Goal: Check status: Check status

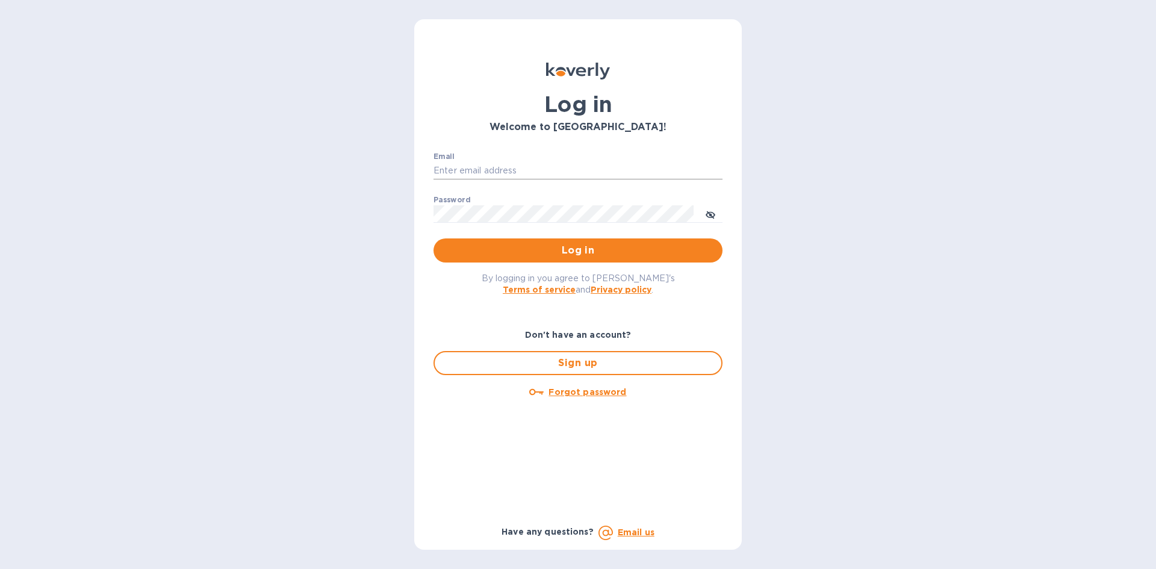
click at [557, 174] on input "Email" at bounding box center [577, 171] width 289 height 18
type input "[EMAIL_ADDRESS][DOMAIN_NAME]"
click at [556, 252] on span "Log in" at bounding box center [578, 250] width 270 height 14
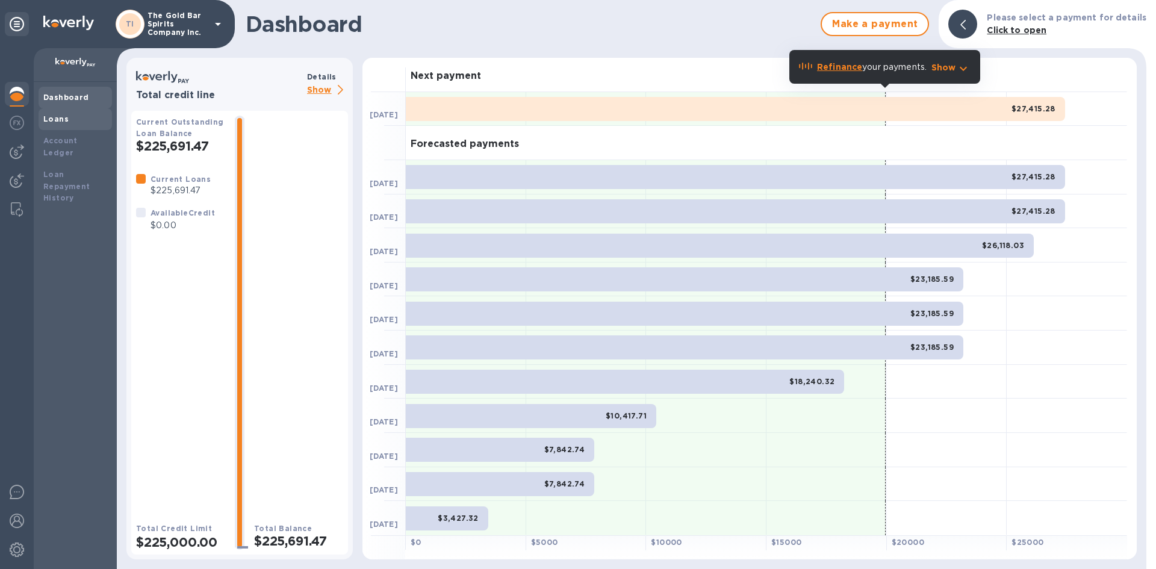
click at [60, 119] on b "Loans" at bounding box center [55, 118] width 25 height 9
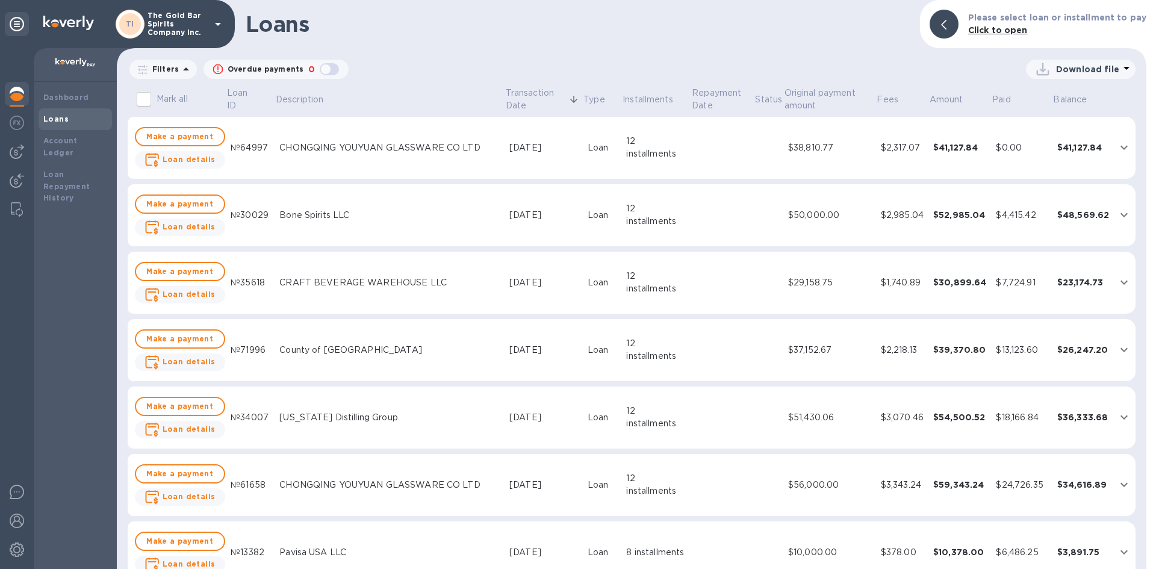
click at [548, 364] on td "[DATE]" at bounding box center [543, 350] width 78 height 63
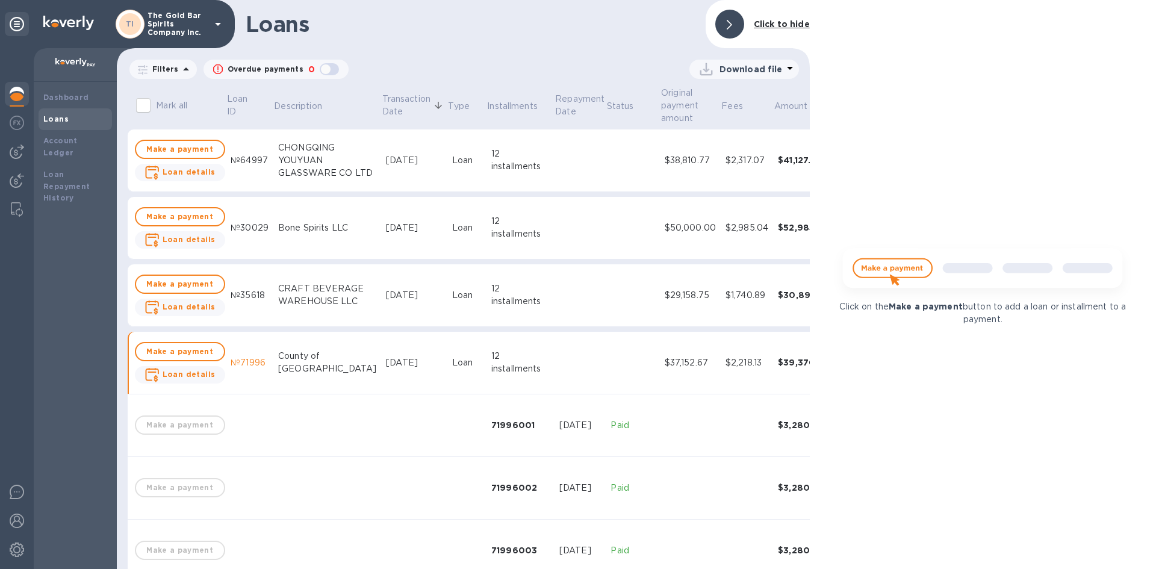
click at [386, 294] on div "[DATE]" at bounding box center [414, 295] width 57 height 13
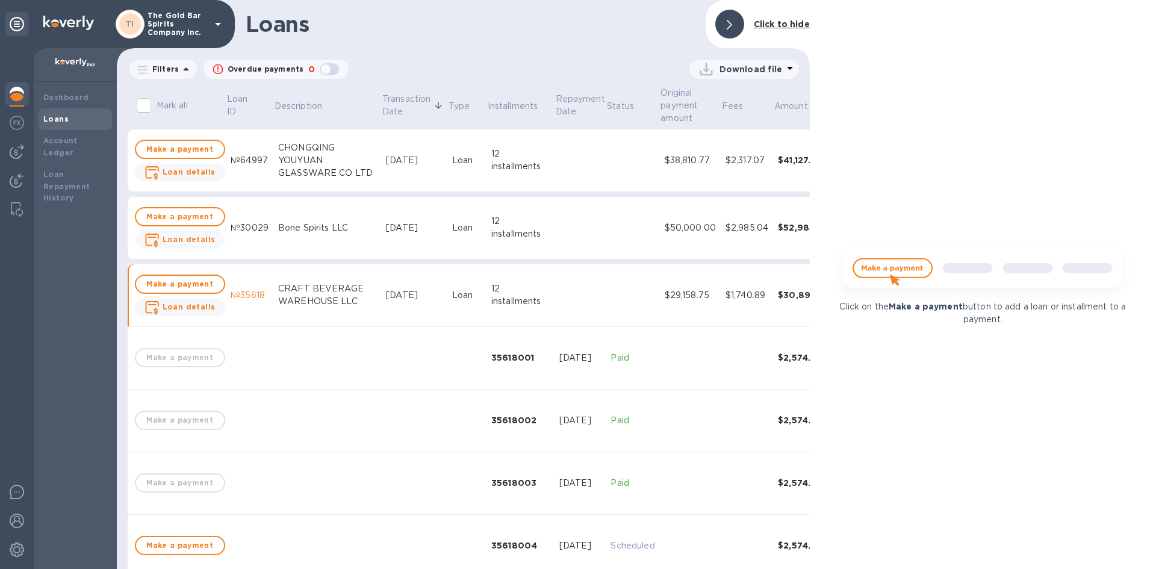
click at [779, 29] on p "Click to hide" at bounding box center [782, 24] width 56 height 13
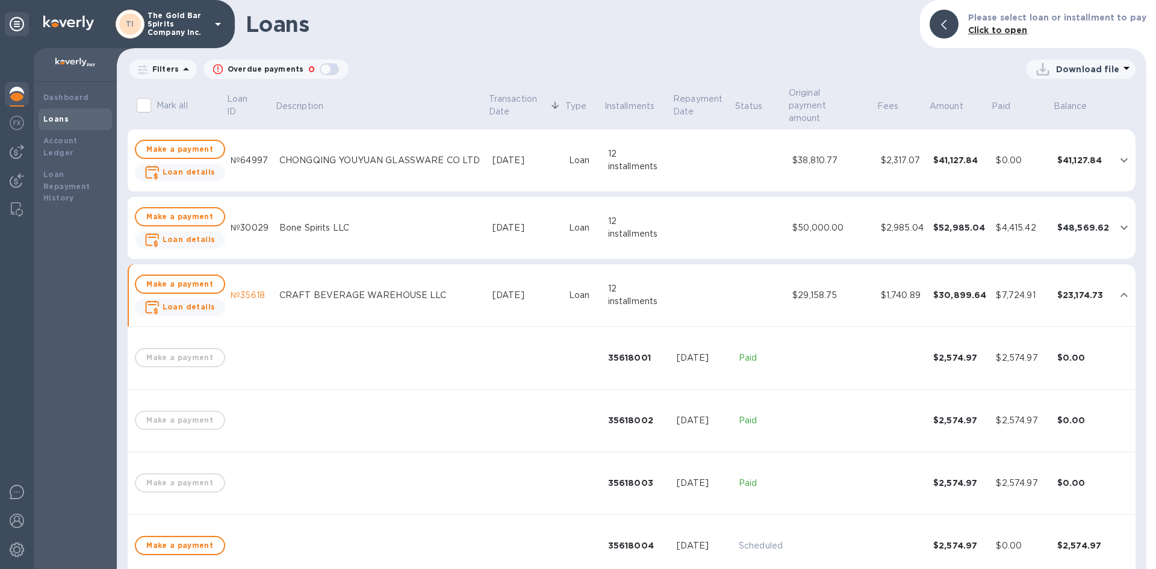
click at [453, 289] on div "CRAFT BEVERAGE WAREHOUSE LLC" at bounding box center [380, 295] width 203 height 13
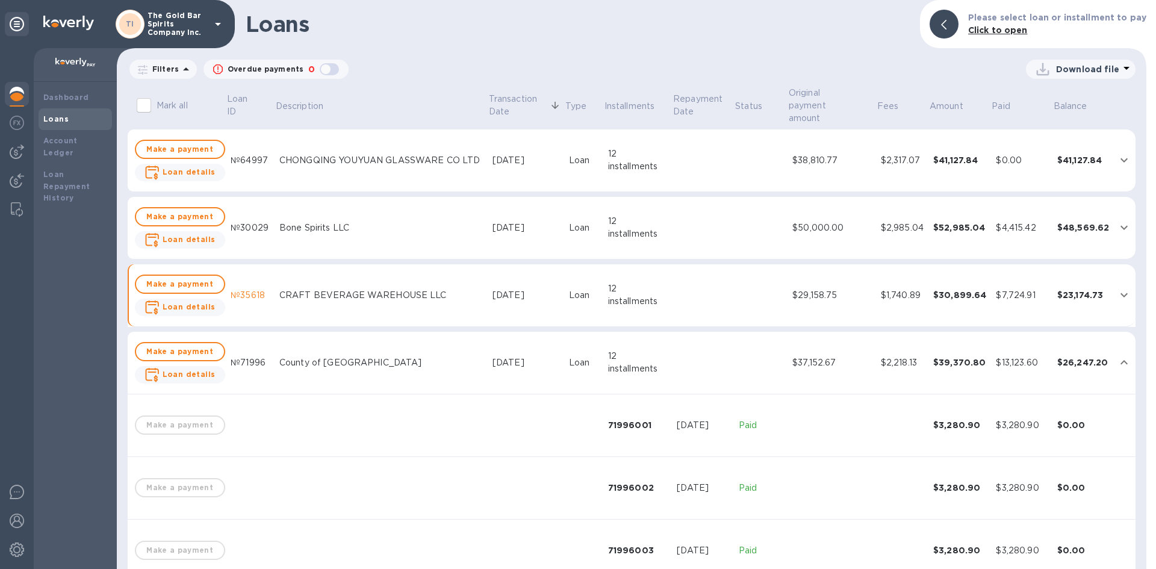
click at [453, 289] on div "CRAFT BEVERAGE WAREHOUSE LLC" at bounding box center [380, 295] width 203 height 13
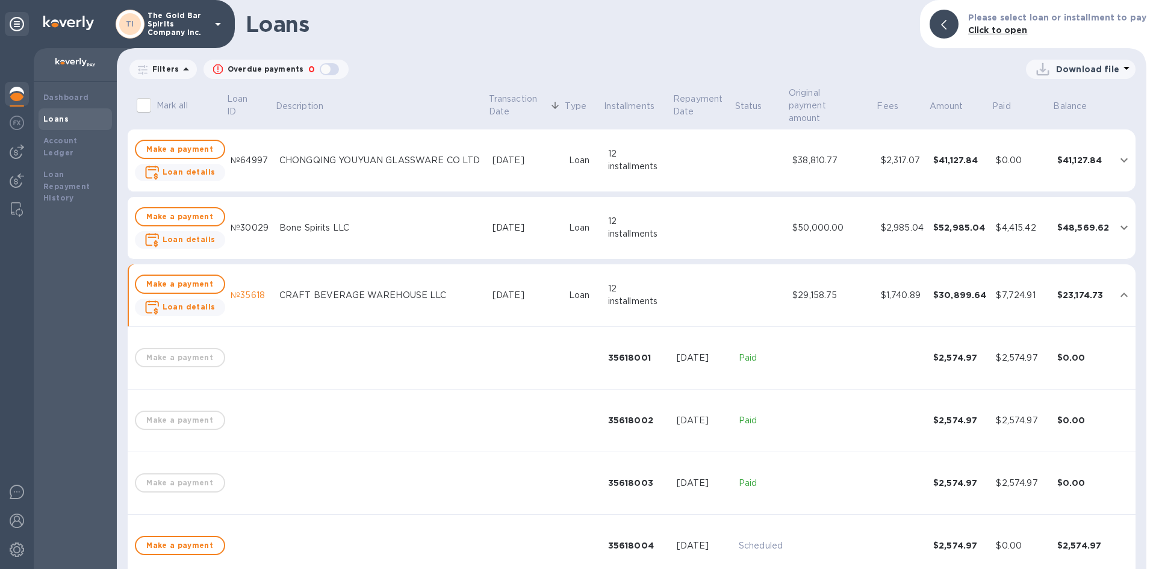
click at [439, 221] on div "Bone Spirits LLC" at bounding box center [380, 227] width 203 height 13
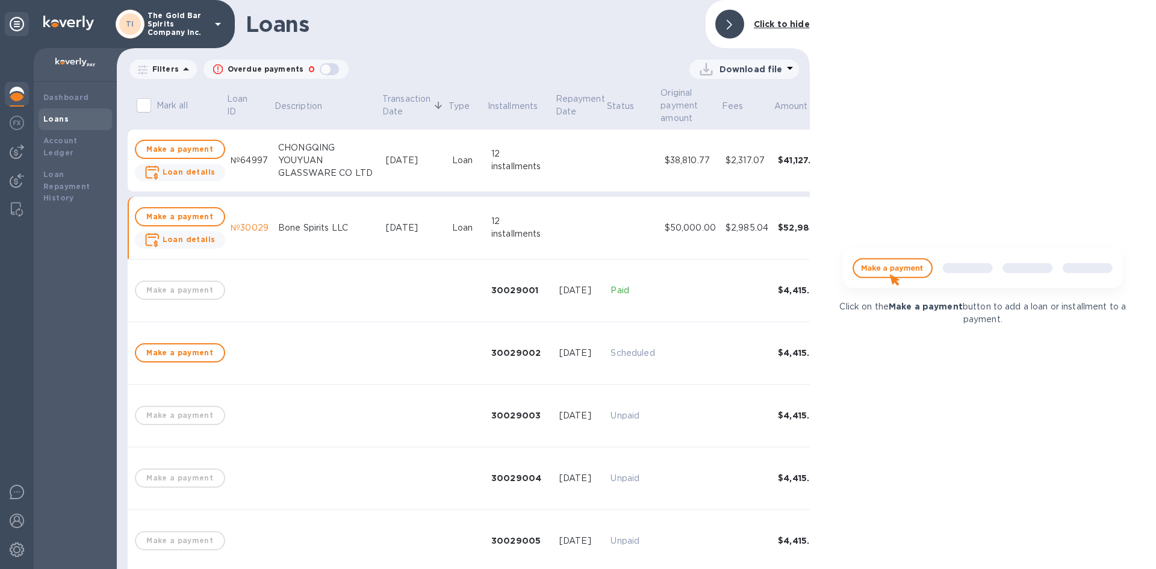
click at [554, 156] on td at bounding box center [580, 160] width 52 height 63
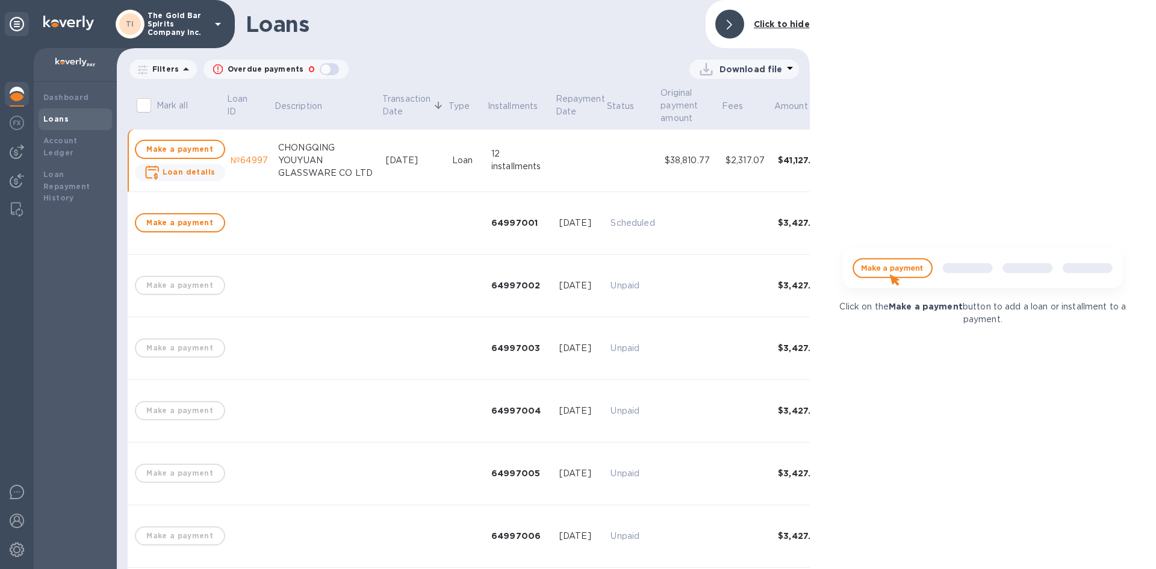
drag, startPoint x: 761, startPoint y: 20, endPoint x: 766, endPoint y: 45, distance: 25.0
click at [761, 20] on b "Click to hide" at bounding box center [782, 24] width 56 height 10
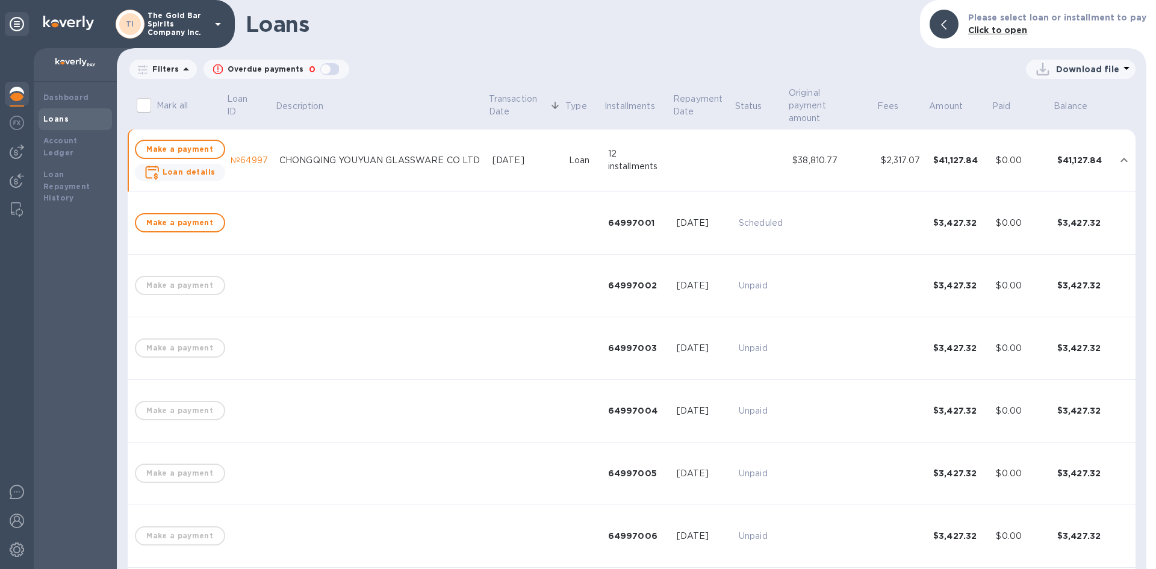
click at [54, 116] on b "Loans" at bounding box center [55, 118] width 25 height 9
click at [61, 100] on b "Dashboard" at bounding box center [66, 97] width 46 height 9
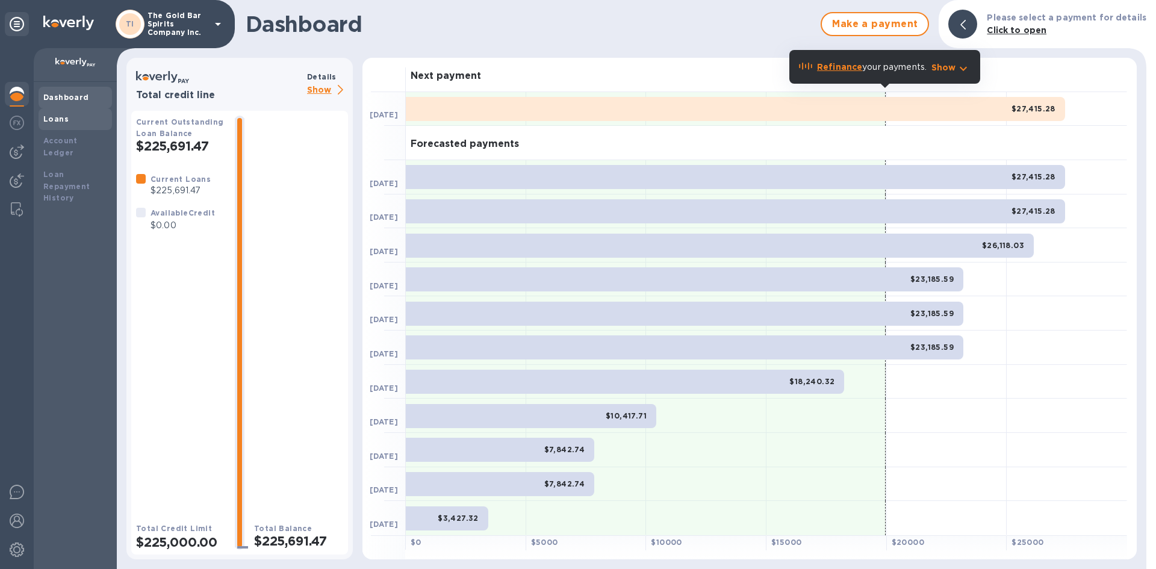
click at [61, 122] on b "Loans" at bounding box center [55, 118] width 25 height 9
